Goal: Find specific page/section: Find specific page/section

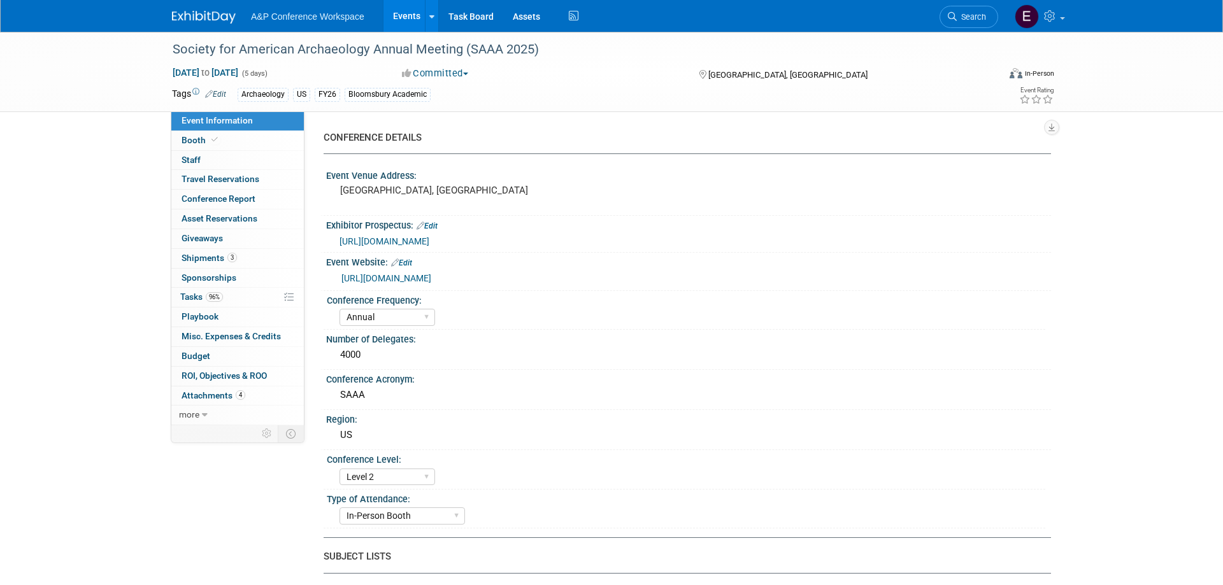
select select "Annual"
select select "Level 2"
select select "In-Person Booth"
select select "Archaeology"
select select "Bloomsbury Academic"
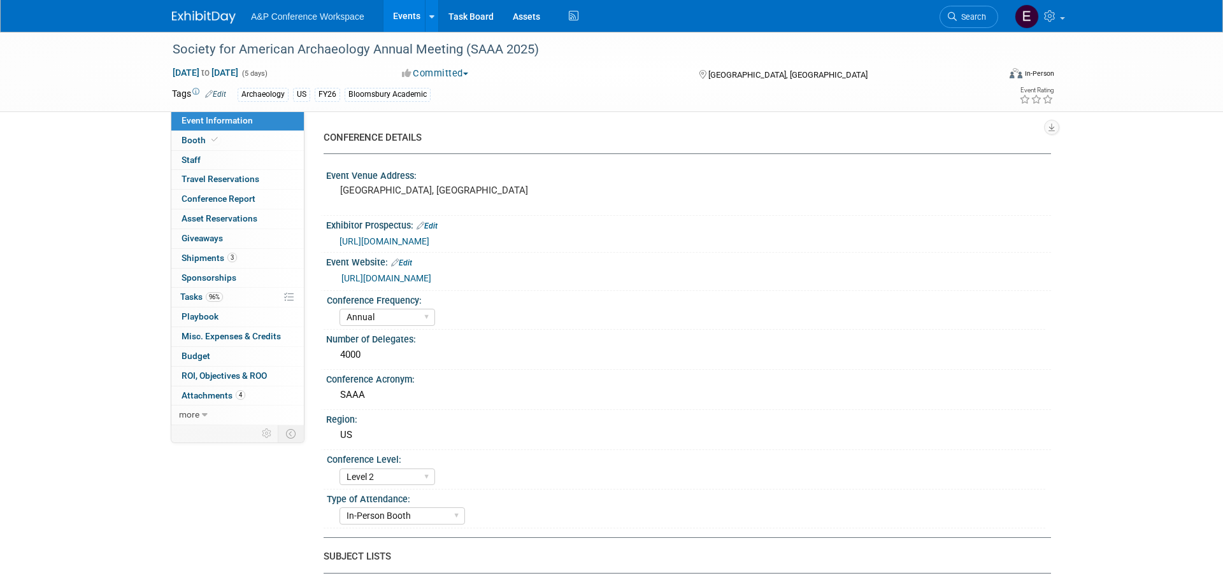
select select "[PERSON_NAME]"
select select "Networking/Commissioning"
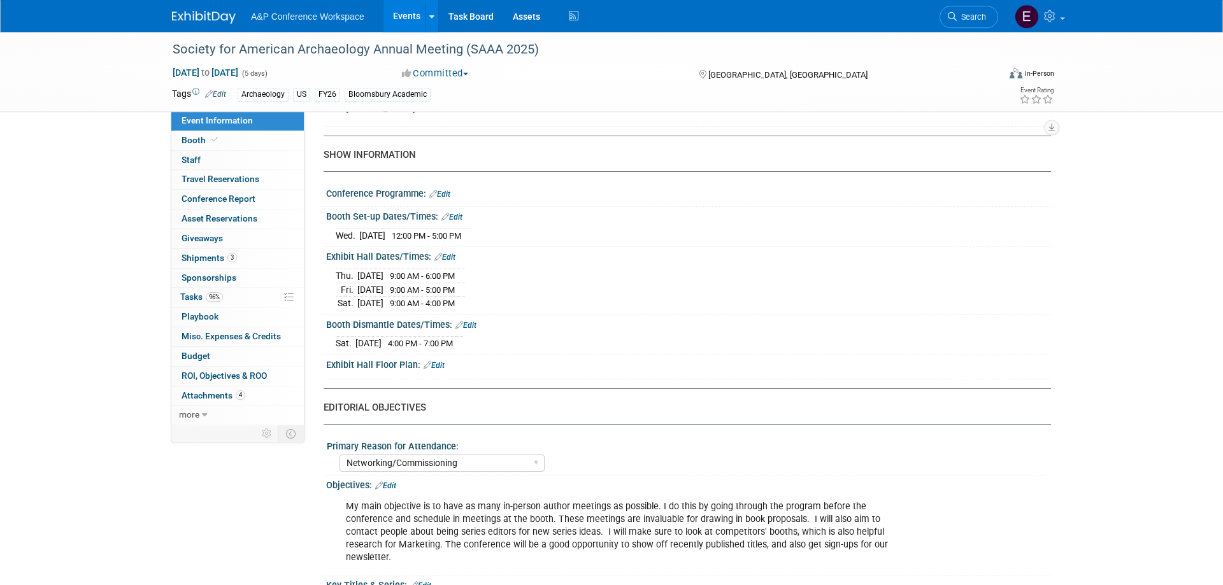
scroll to position [910, 0]
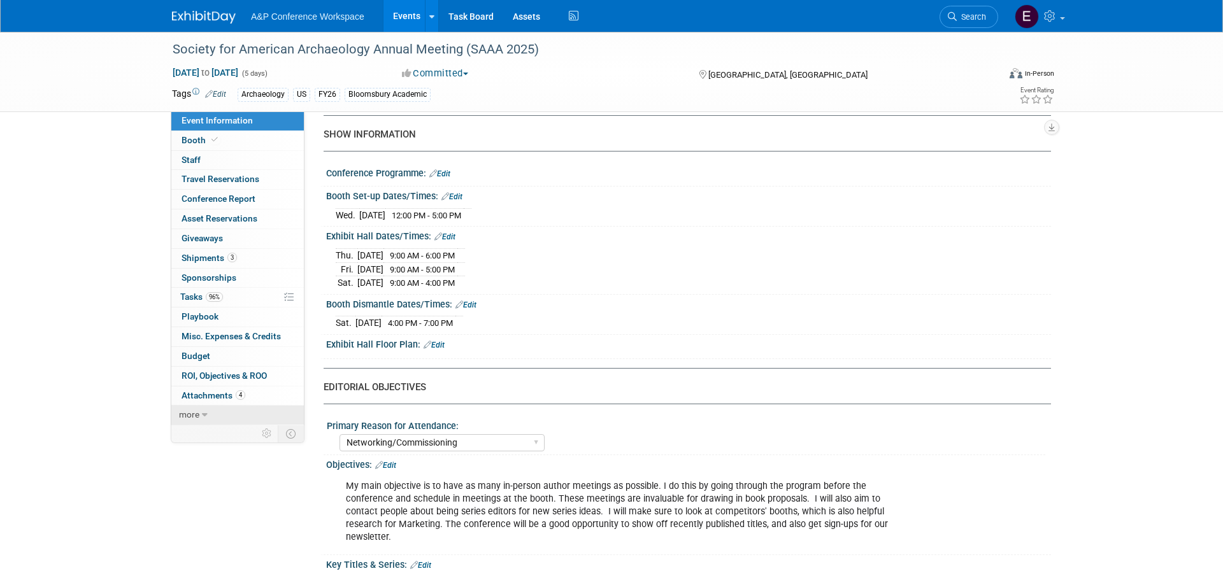
click at [211, 413] on link "more" at bounding box center [237, 415] width 132 height 19
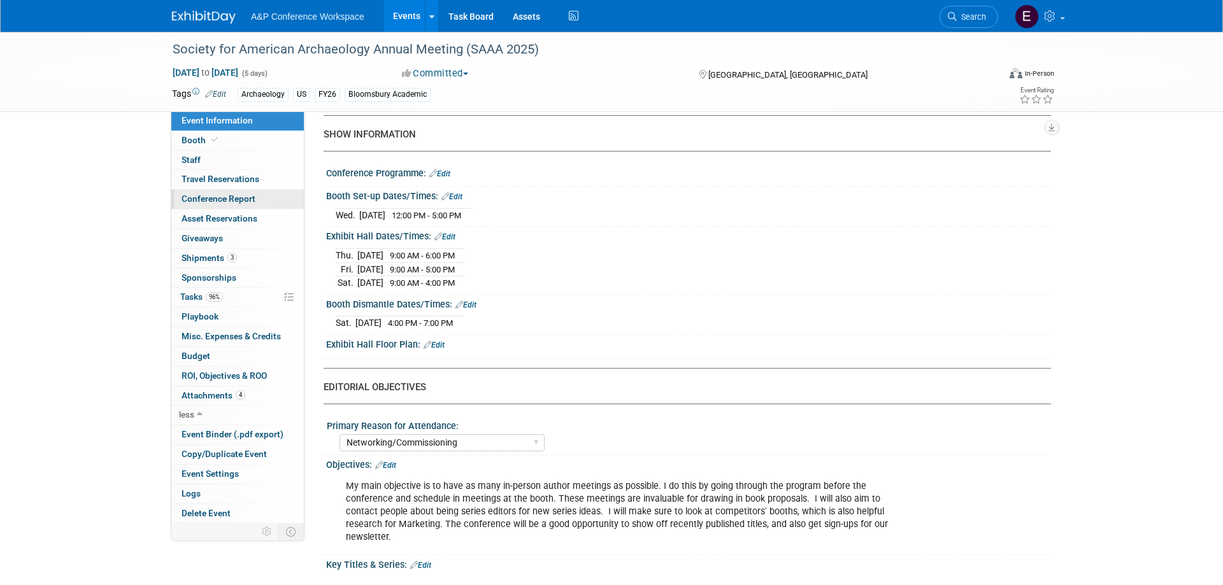
click at [239, 200] on span "Conference Report" at bounding box center [219, 199] width 74 height 10
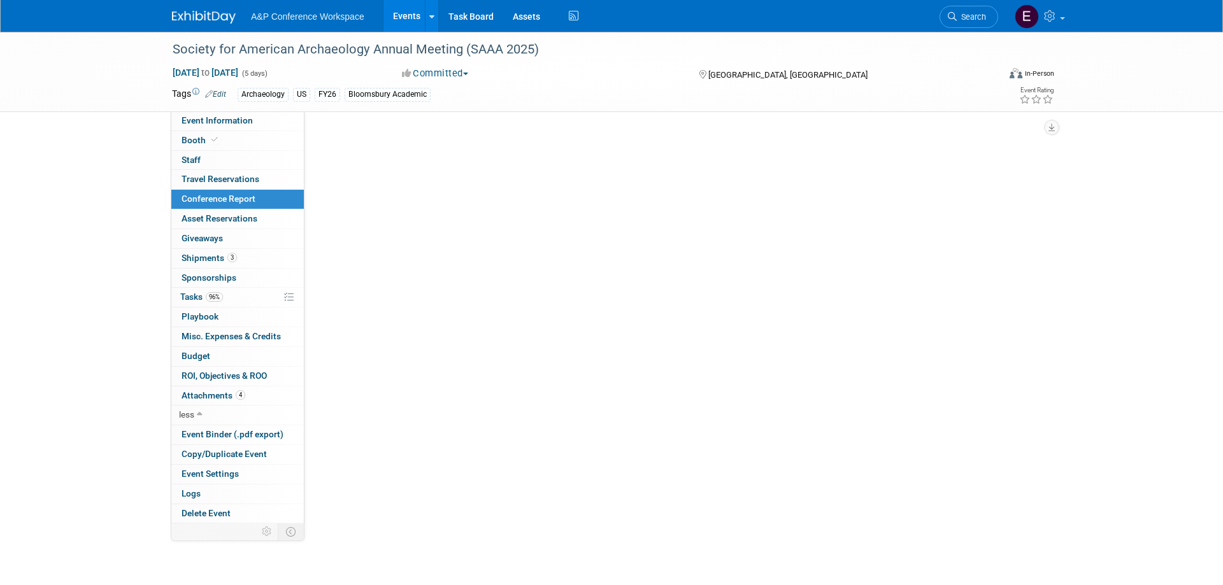
scroll to position [0, 0]
select select "YES"
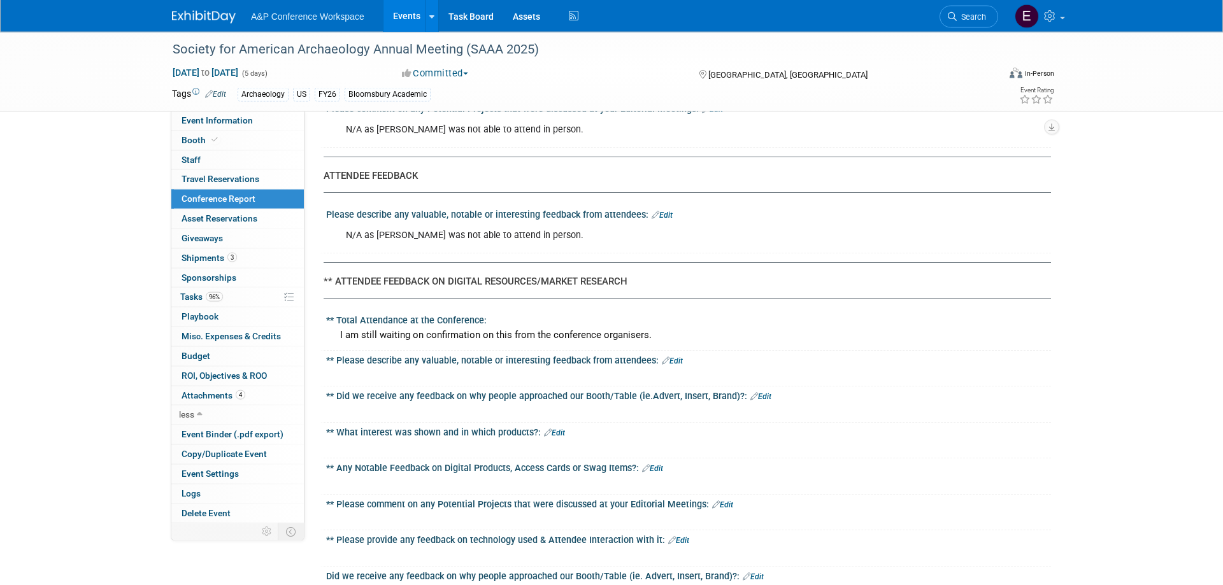
scroll to position [1559, 0]
